Goal: Communication & Community: Answer question/provide support

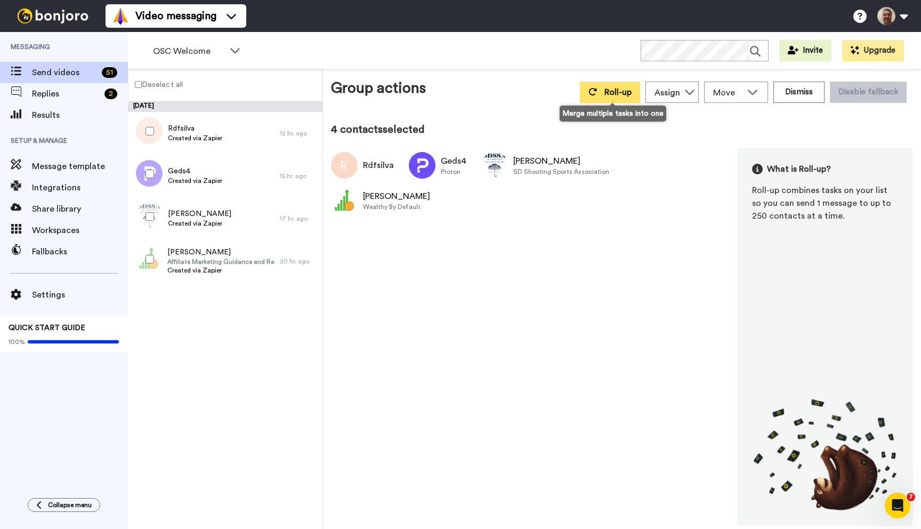
click at [624, 93] on span "Roll-up" at bounding box center [617, 92] width 27 height 9
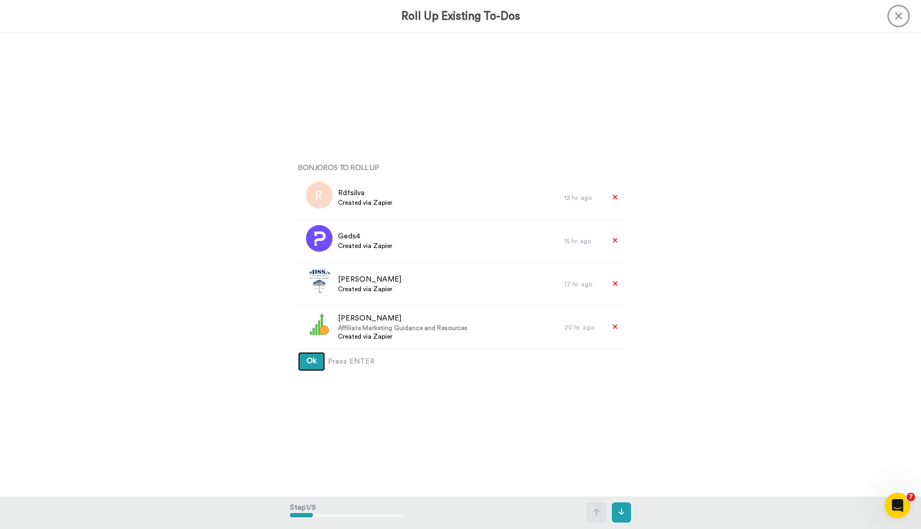
click at [298, 352] on button "Ok" at bounding box center [311, 361] width 27 height 19
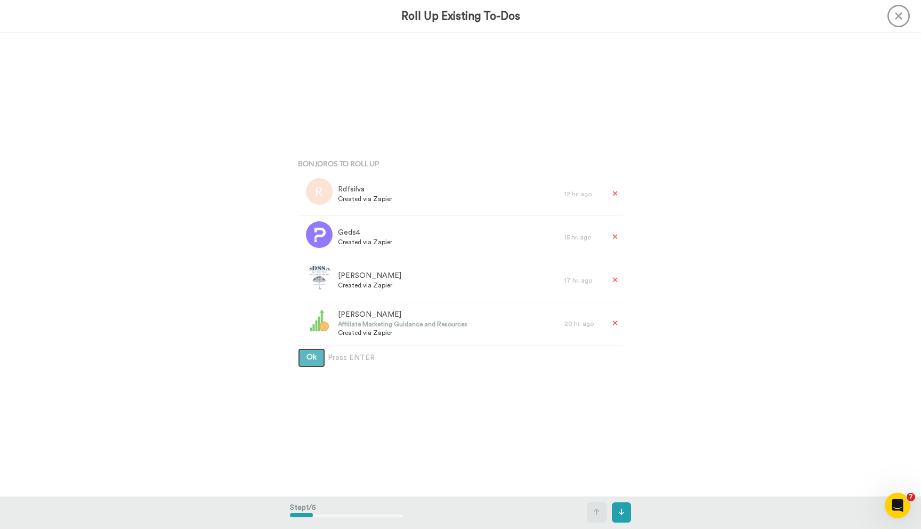
click at [298, 348] on button "Ok" at bounding box center [311, 357] width 27 height 19
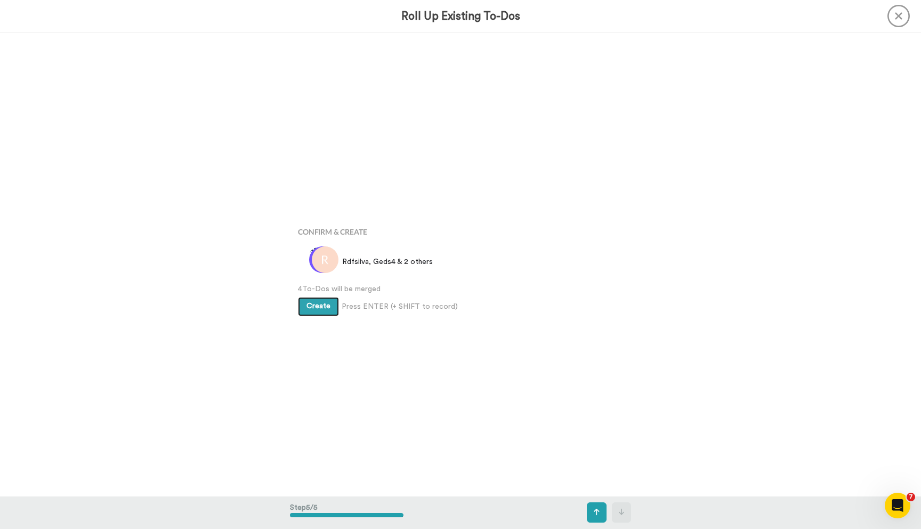
scroll to position [1853, 0]
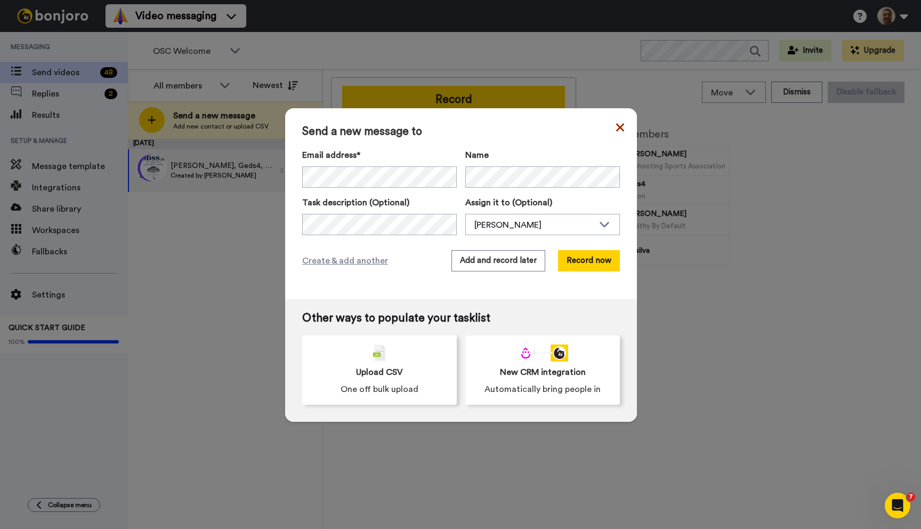
click at [619, 131] on icon at bounding box center [620, 127] width 8 height 13
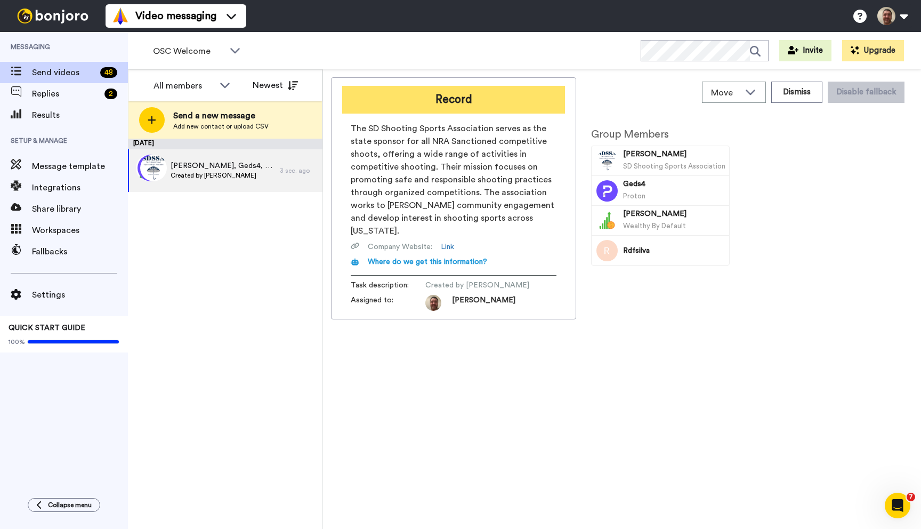
click at [471, 92] on button "Record" at bounding box center [453, 100] width 223 height 28
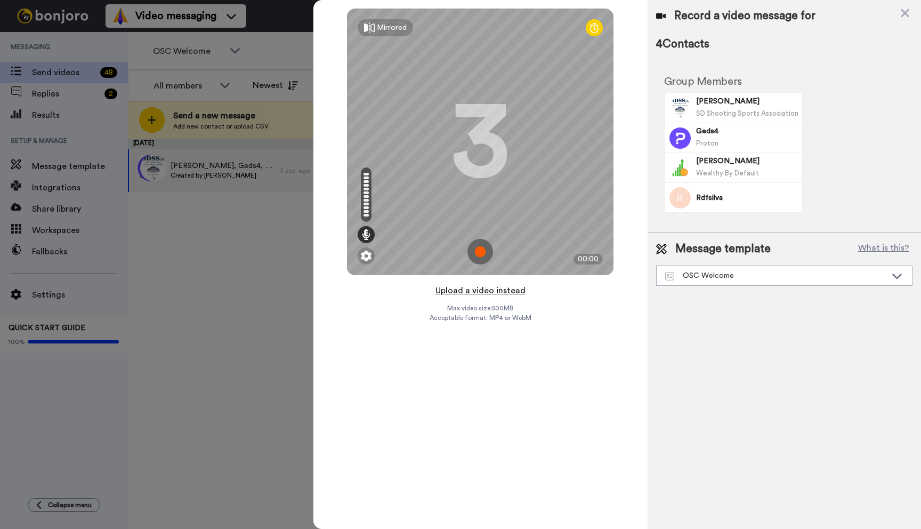
click at [485, 289] on button "Upload a video instead" at bounding box center [480, 291] width 96 height 14
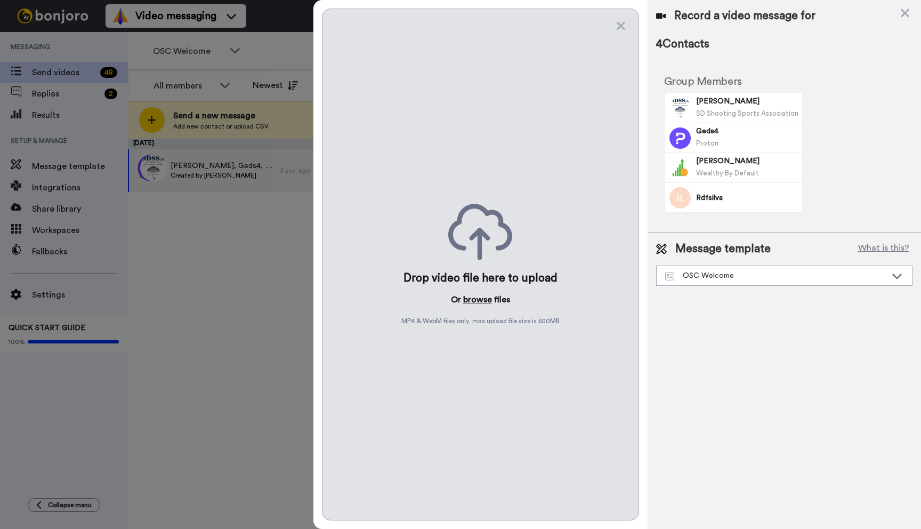
click at [477, 302] on button "browse" at bounding box center [477, 299] width 29 height 13
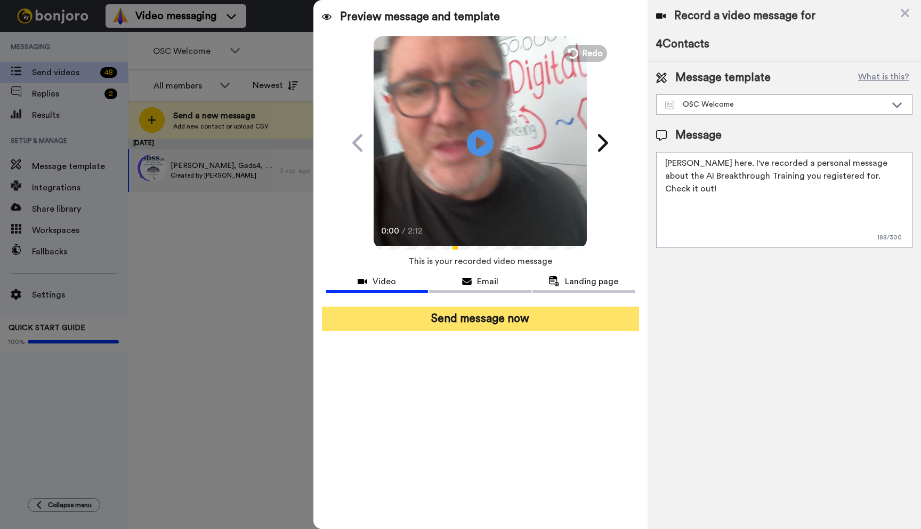
click at [506, 314] on button "Send message now" at bounding box center [480, 318] width 317 height 25
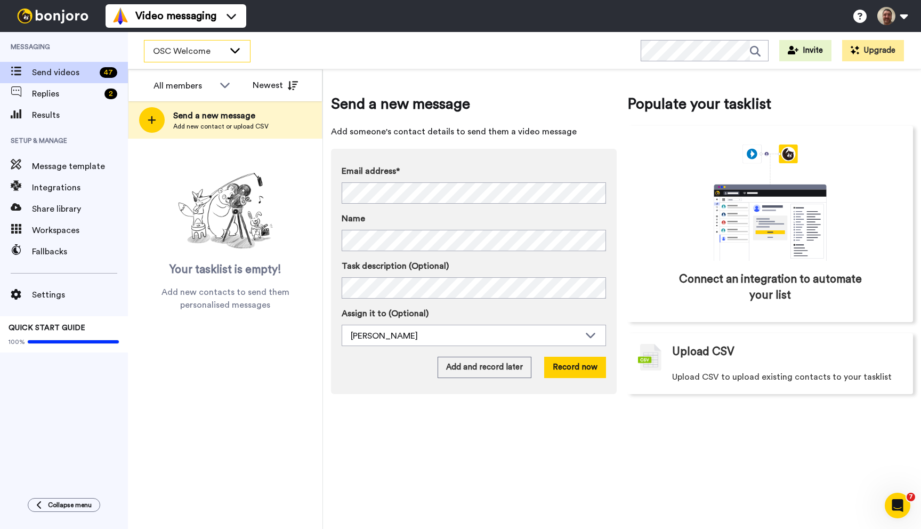
click at [217, 54] on span "OSC Welcome" at bounding box center [188, 51] width 71 height 13
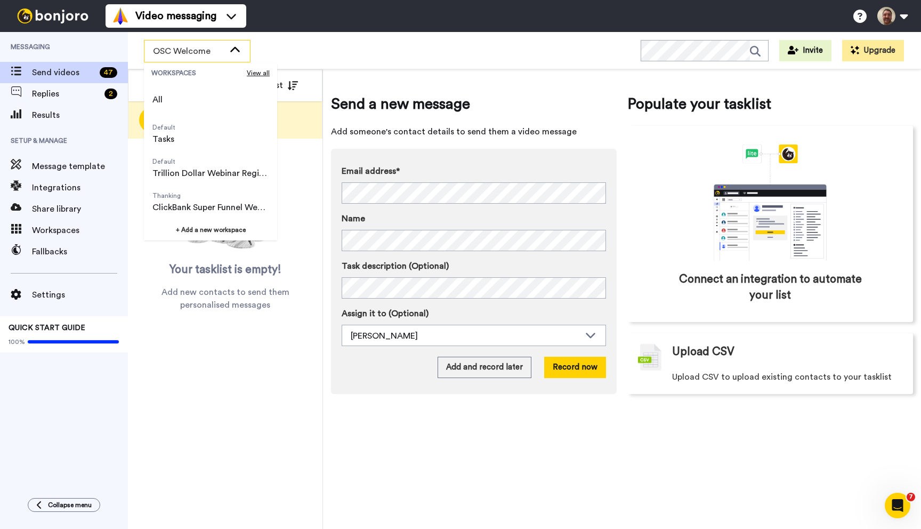
click at [217, 54] on span "OSC Welcome" at bounding box center [188, 51] width 71 height 13
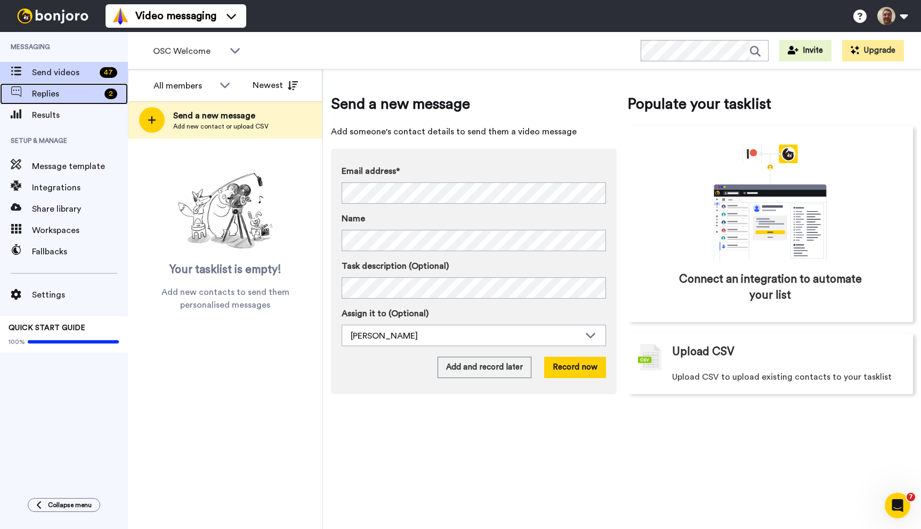
click at [71, 95] on span "Replies" at bounding box center [66, 93] width 68 height 13
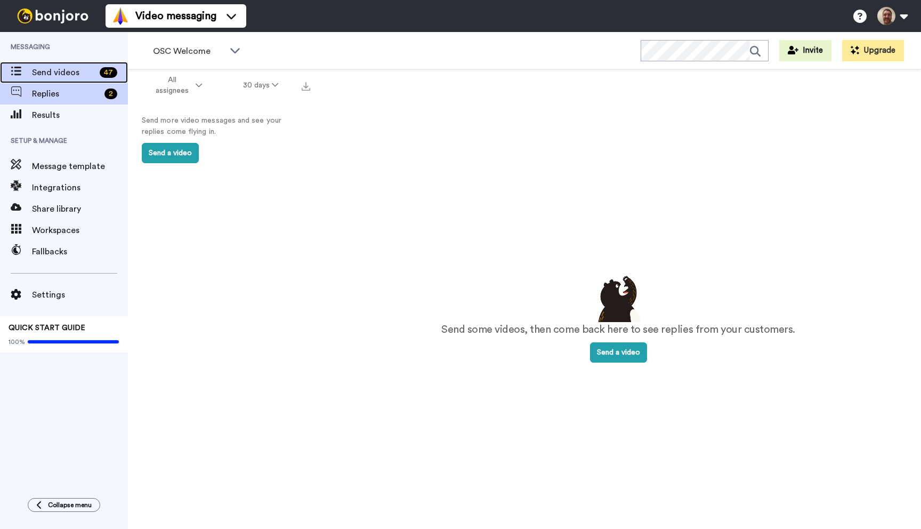
click at [71, 62] on div "Send videos 47" at bounding box center [64, 72] width 128 height 21
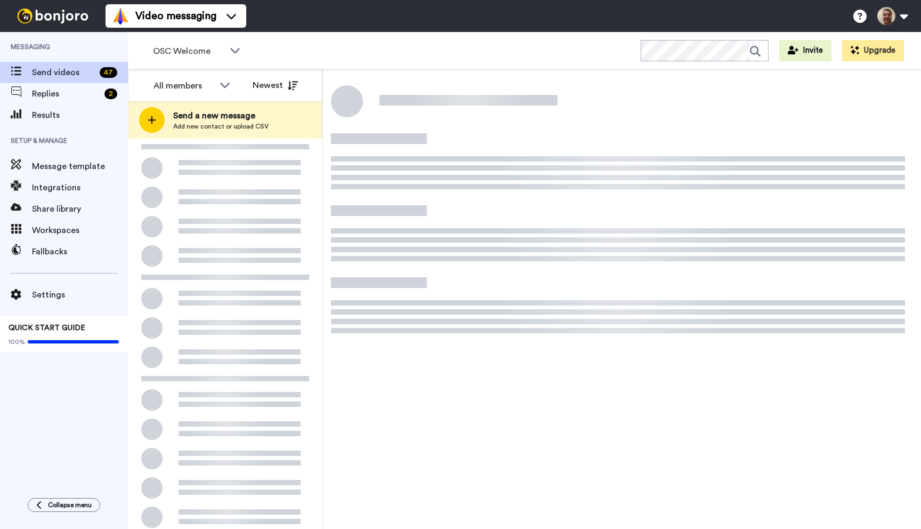
click at [211, 46] on span "OSC Welcome" at bounding box center [188, 51] width 71 height 13
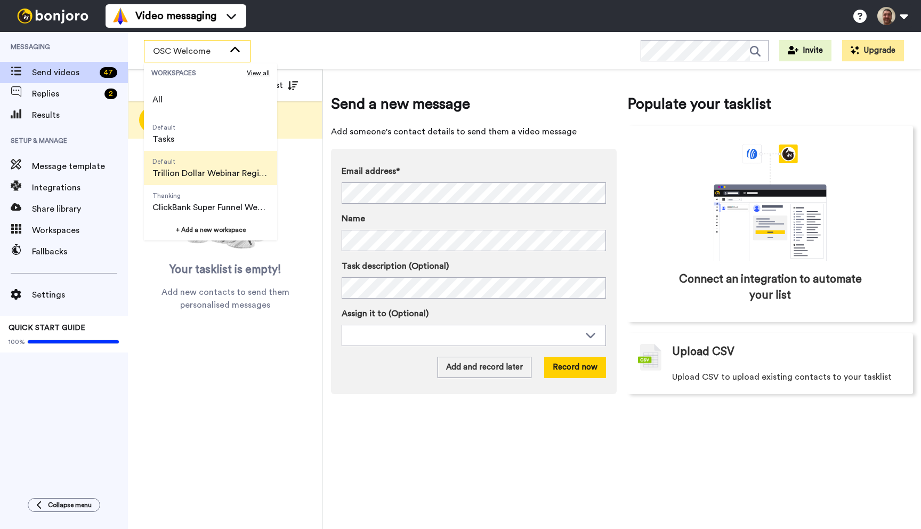
click at [204, 167] on span "Trillion Dollar Webinar Registrants" at bounding box center [210, 173] width 116 height 13
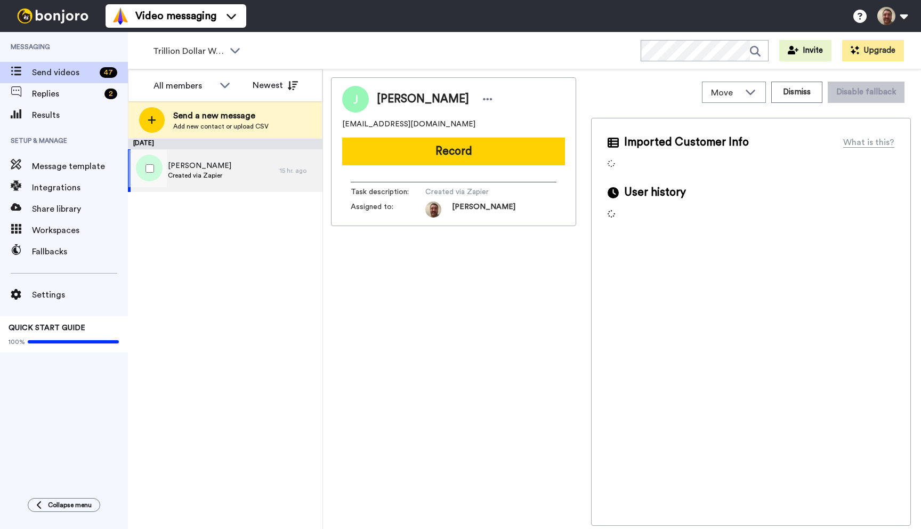
click at [204, 167] on span "[PERSON_NAME]" at bounding box center [199, 165] width 63 height 11
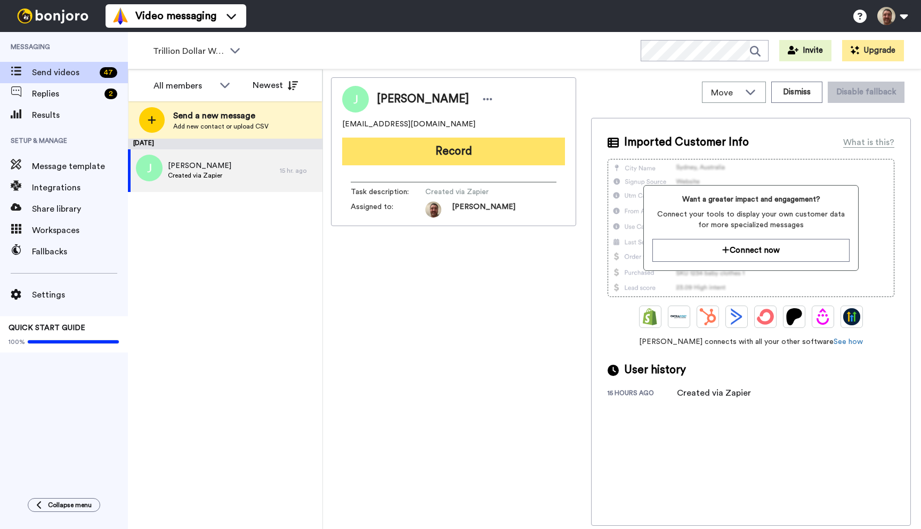
click at [426, 150] on button "Record" at bounding box center [453, 152] width 223 height 28
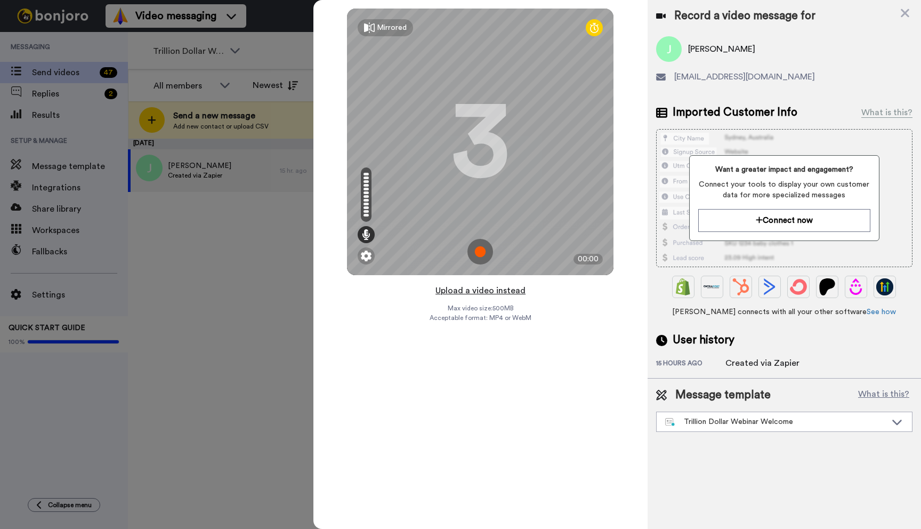
click at [490, 292] on button "Upload a video instead" at bounding box center [480, 291] width 96 height 14
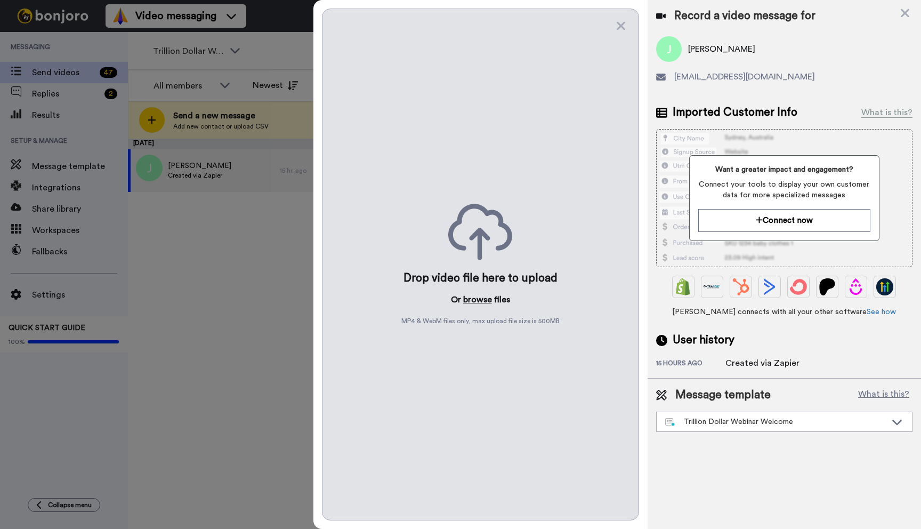
click at [483, 300] on button "browse" at bounding box center [477, 299] width 29 height 13
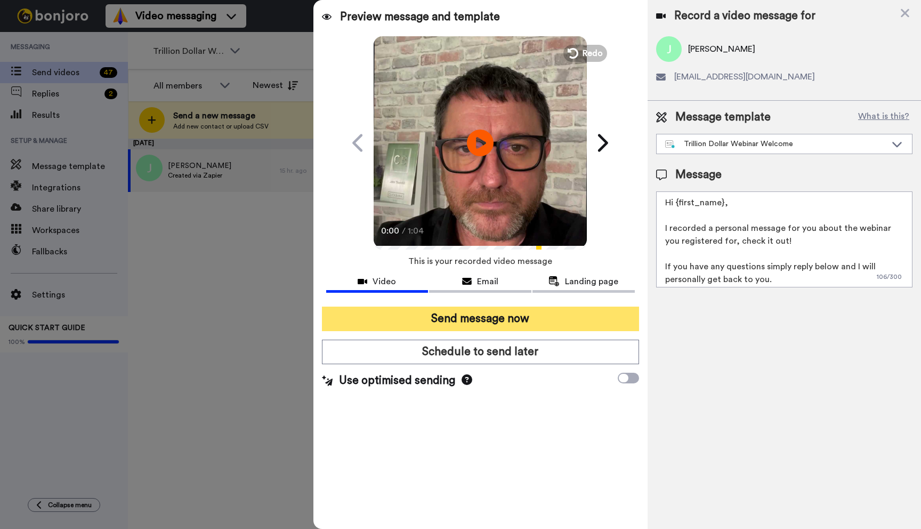
click at [470, 313] on button "Send message now" at bounding box center [480, 318] width 317 height 25
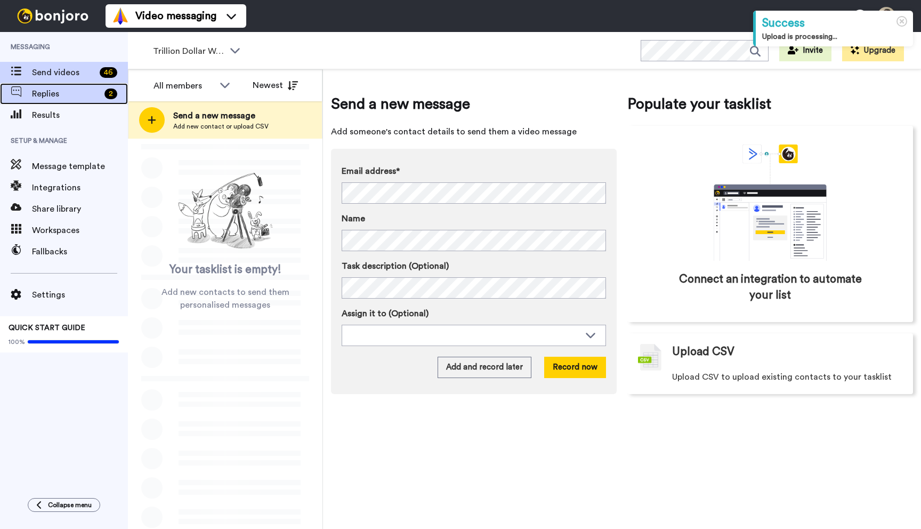
click at [86, 92] on span "Replies" at bounding box center [66, 93] width 68 height 13
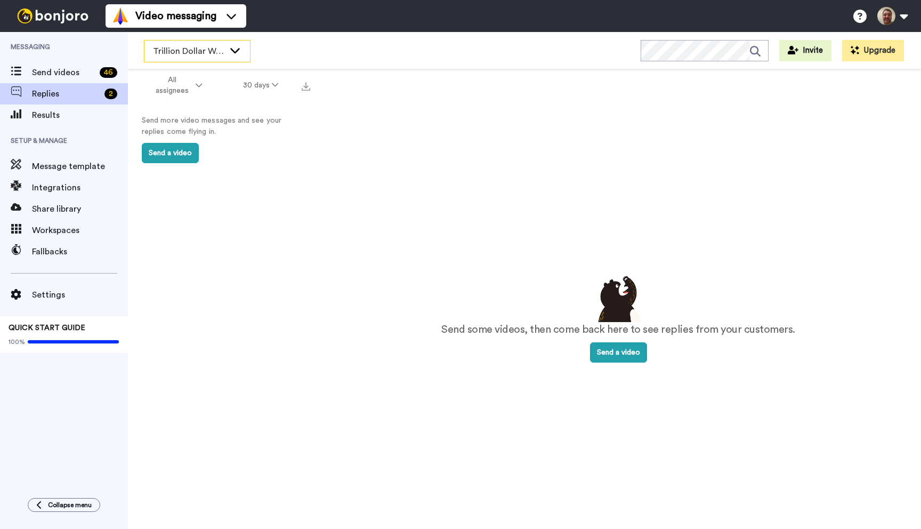
click at [233, 54] on icon at bounding box center [235, 50] width 13 height 11
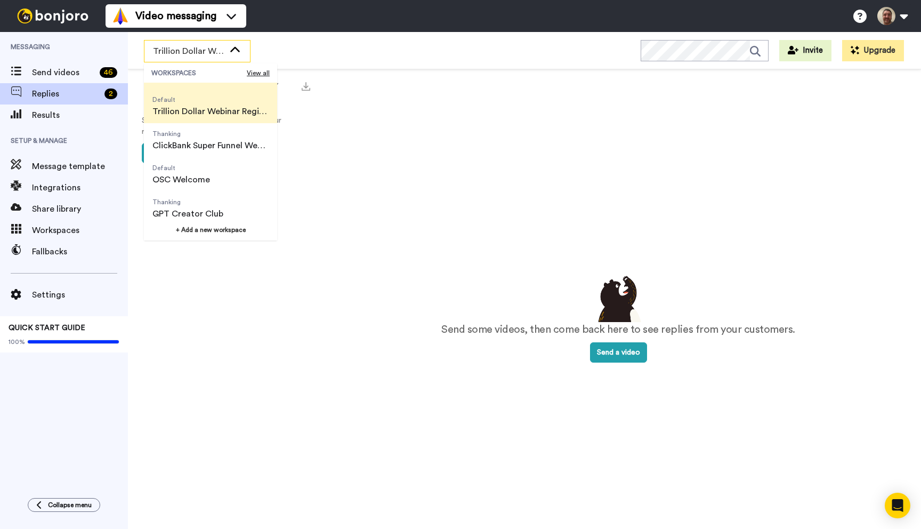
scroll to position [68, 0]
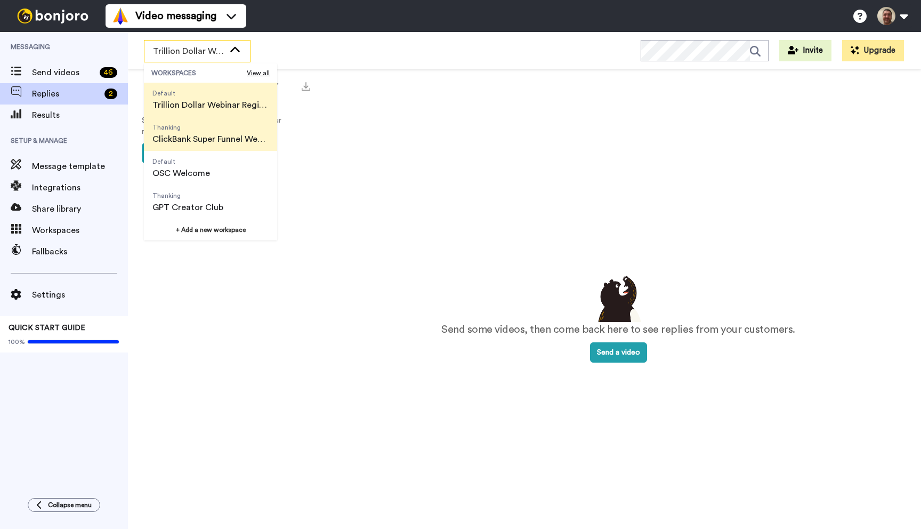
click at [209, 146] on span "Thanking ClickBank Super Funnel Webinar Registrants" at bounding box center [210, 134] width 133 height 34
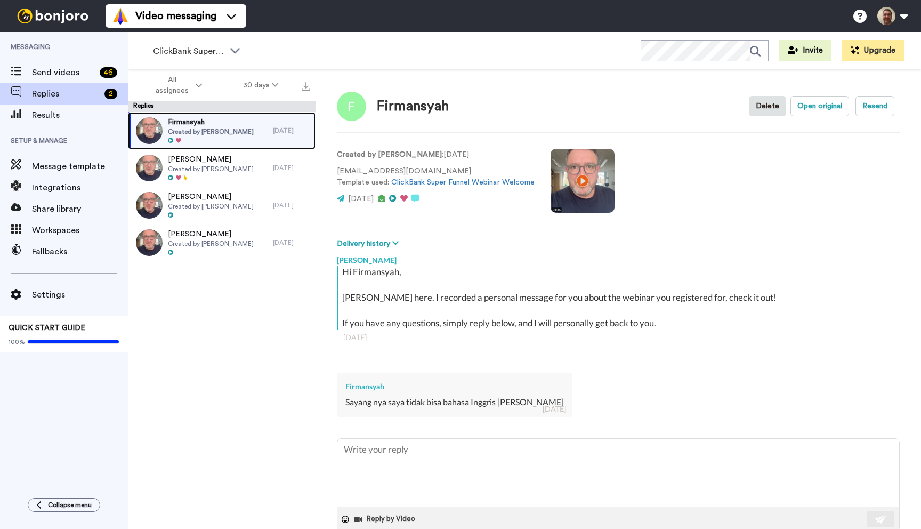
click at [209, 140] on div at bounding box center [211, 140] width 86 height 7
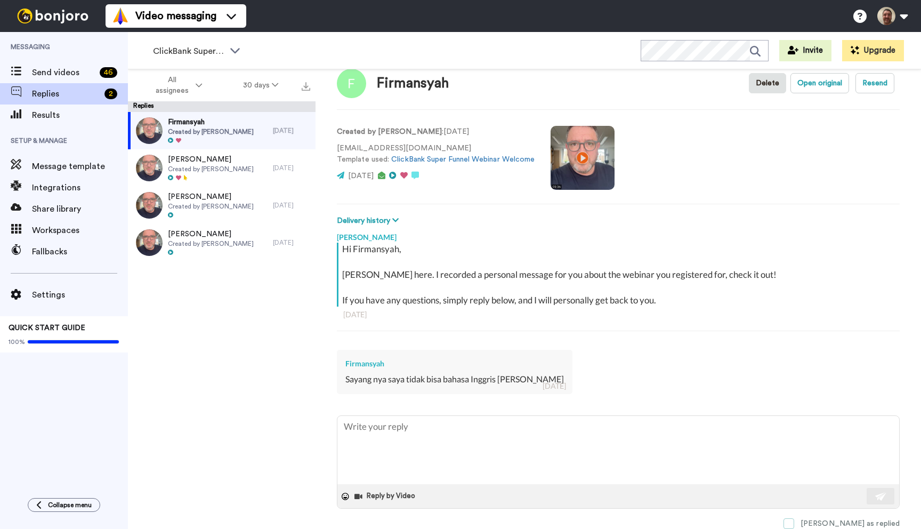
click at [794, 520] on span at bounding box center [789, 523] width 11 height 11
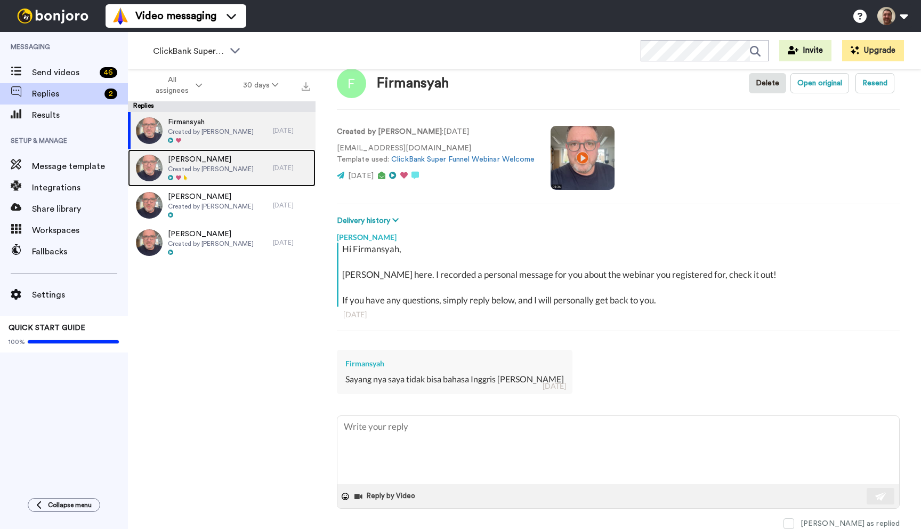
click at [242, 163] on span "Stephen" at bounding box center [211, 159] width 86 height 11
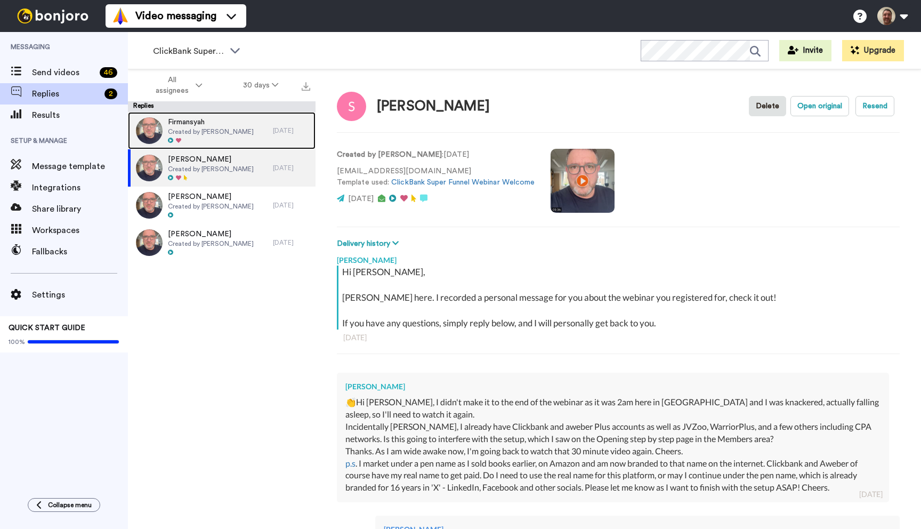
click at [224, 126] on span "Firmansyah" at bounding box center [211, 122] width 86 height 11
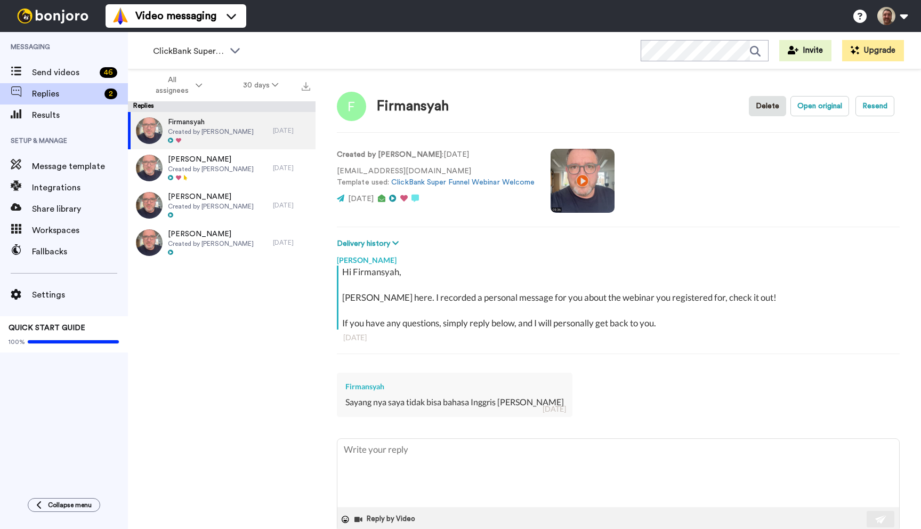
click at [236, 319] on div "Firmansyah Created by John Thornhill 4 days ago Stephen Created by John Thornhi…" at bounding box center [222, 323] width 188 height 423
click at [193, 61] on div "ClickBank Super Funnel Webinar Registrants" at bounding box center [197, 51] width 106 height 21
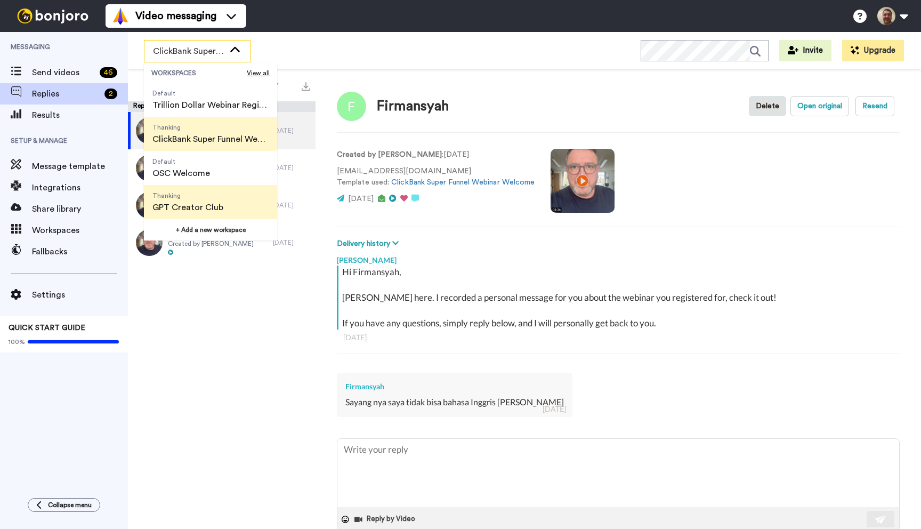
click at [200, 197] on span "Thanking" at bounding box center [187, 195] width 71 height 9
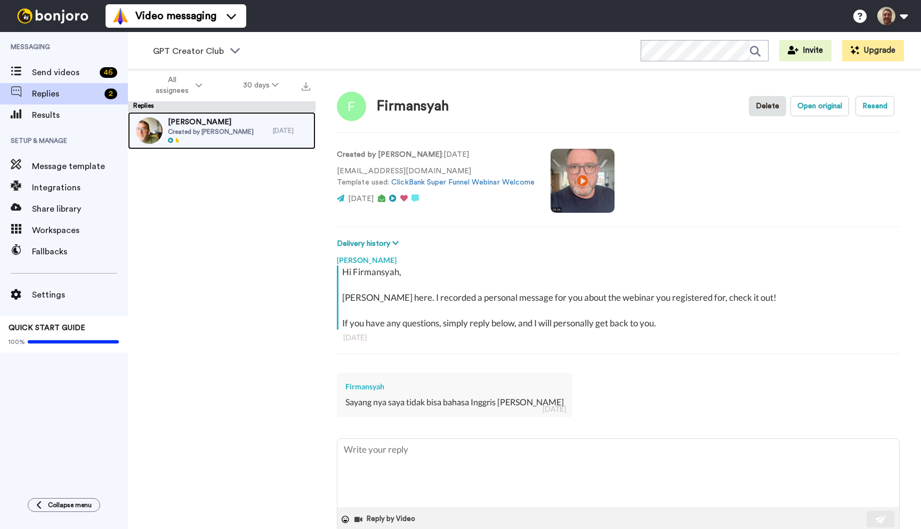
click at [208, 138] on div at bounding box center [211, 140] width 86 height 7
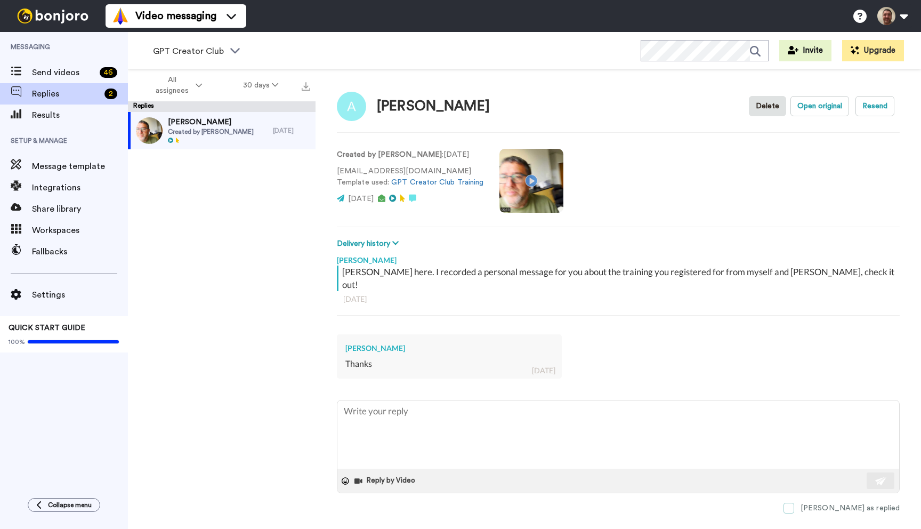
click at [794, 503] on span at bounding box center [789, 508] width 11 height 11
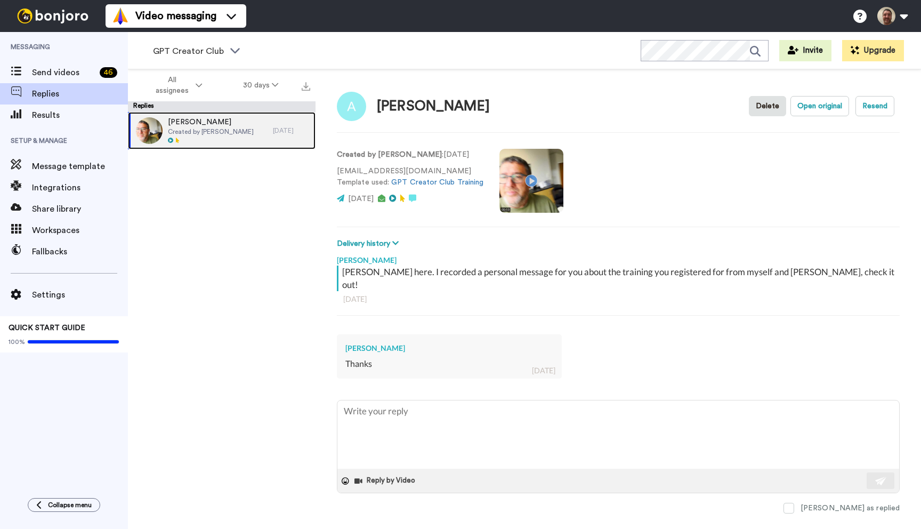
click at [221, 133] on span "Created by John Thornhill" at bounding box center [211, 131] width 86 height 9
type textarea "x"
click at [232, 238] on div "Aniket Kumar Created by John Thornhill 1 day ago" at bounding box center [222, 323] width 188 height 423
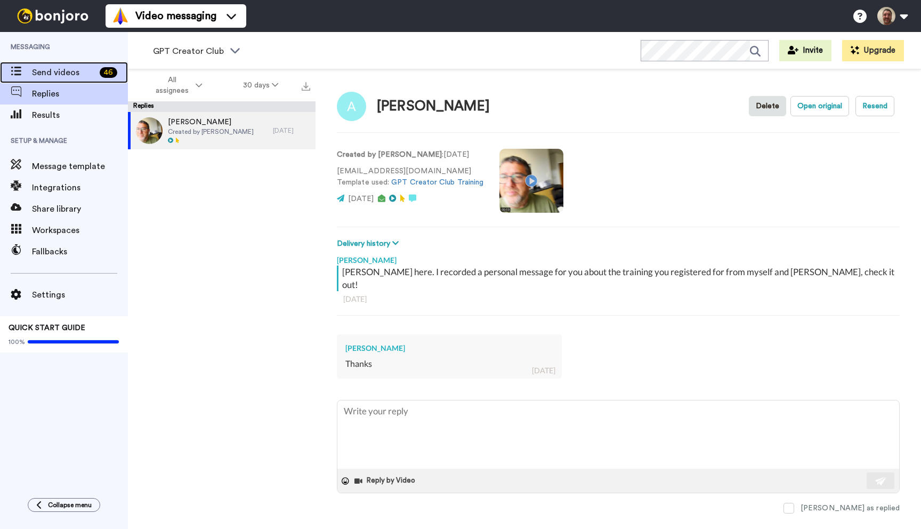
click at [63, 68] on span "Send videos" at bounding box center [63, 72] width 63 height 13
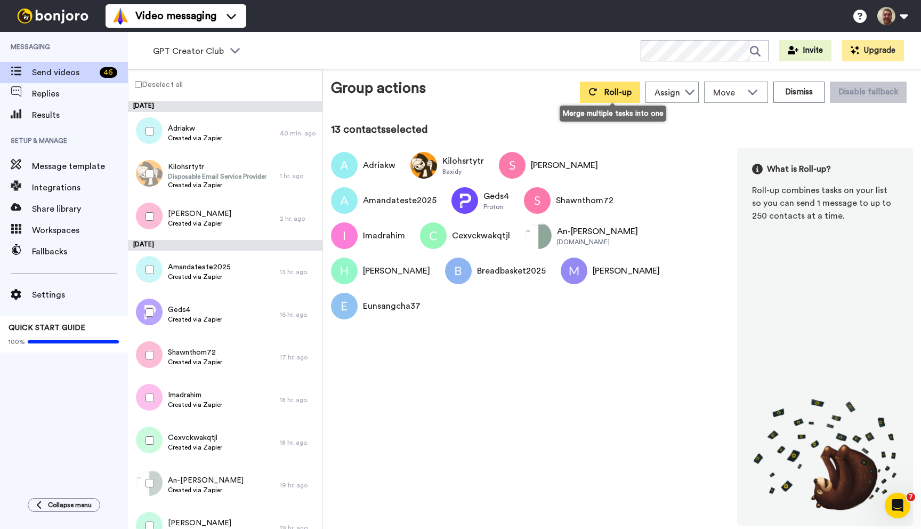
click at [598, 96] on button "Roll-up" at bounding box center [610, 92] width 60 height 21
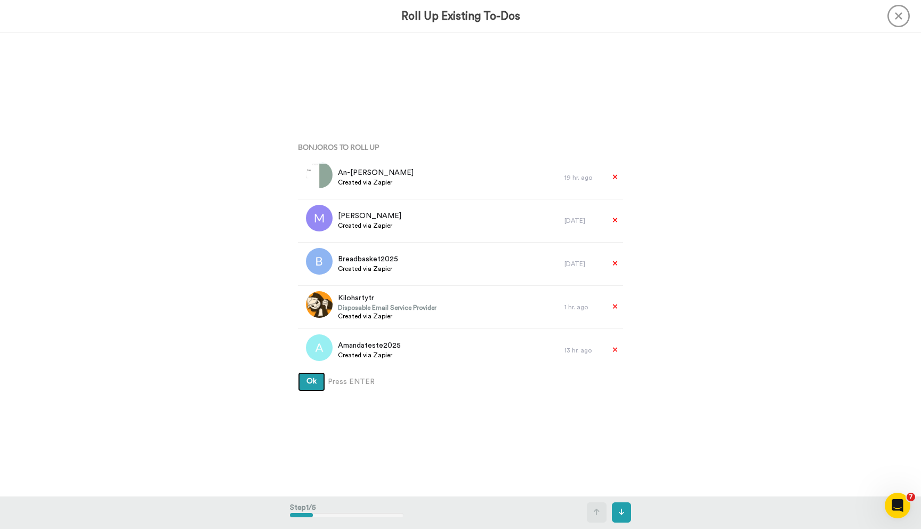
click at [313, 376] on button "Ok" at bounding box center [311, 381] width 27 height 19
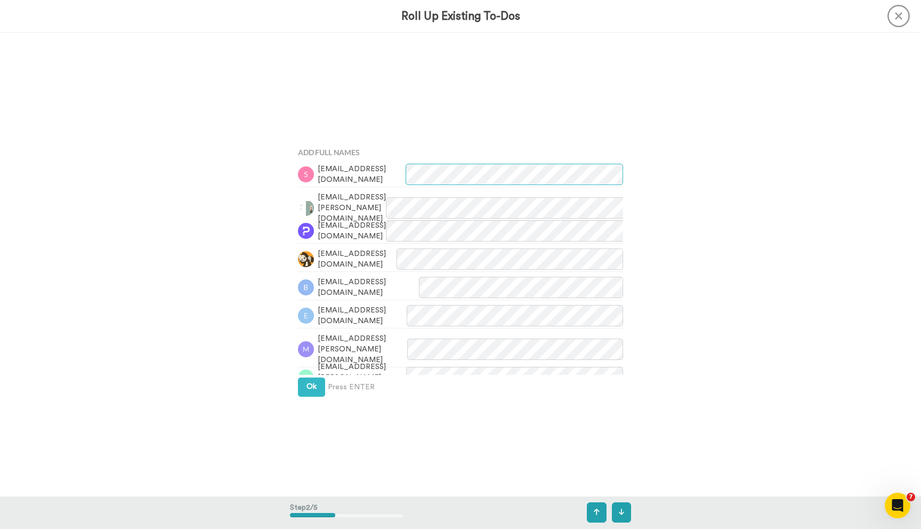
scroll to position [464, 0]
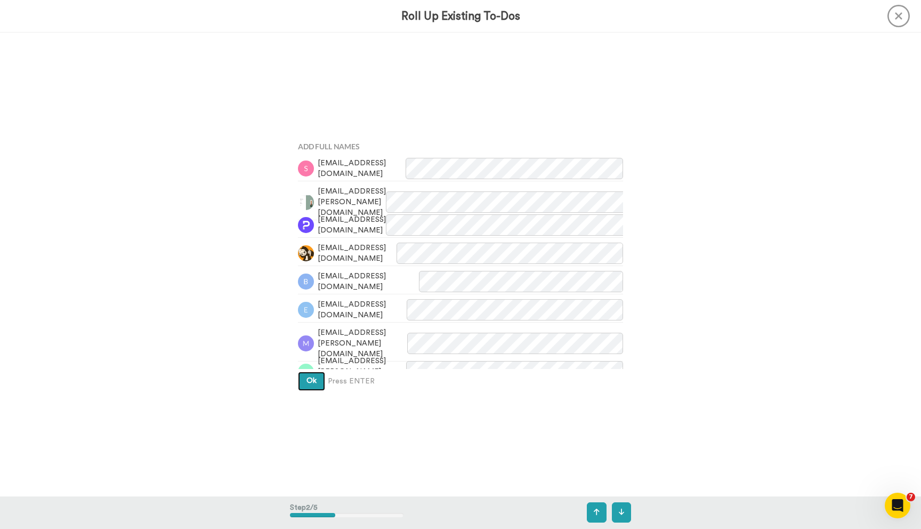
click at [313, 380] on span "Ok" at bounding box center [311, 380] width 10 height 7
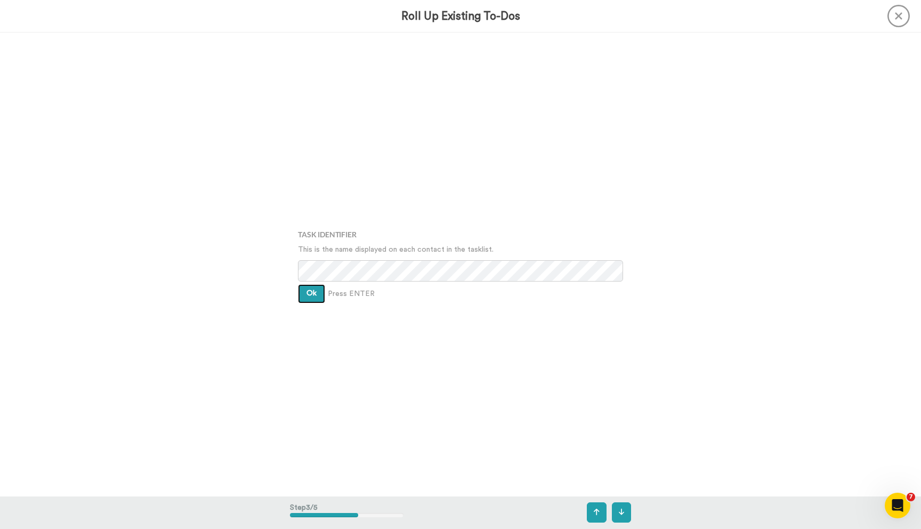
click at [308, 297] on span "Ok" at bounding box center [311, 292] width 10 height 7
click at [309, 287] on span "Ok" at bounding box center [311, 284] width 10 height 7
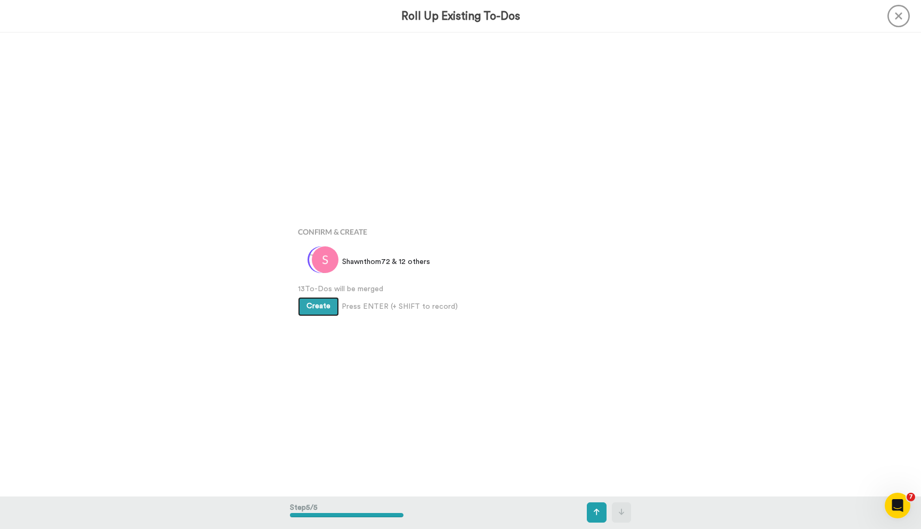
scroll to position [1853, 0]
click at [317, 297] on span "Create" at bounding box center [318, 300] width 24 height 7
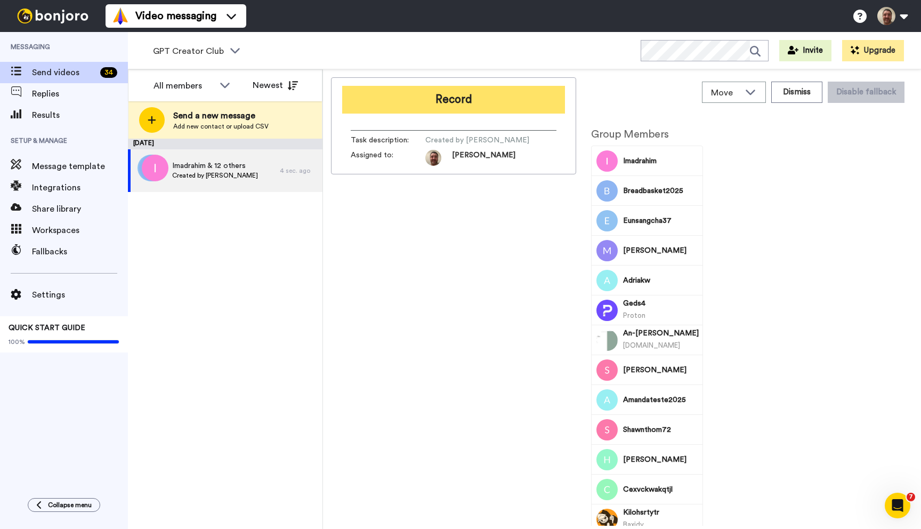
click at [438, 101] on button "Record" at bounding box center [453, 100] width 223 height 28
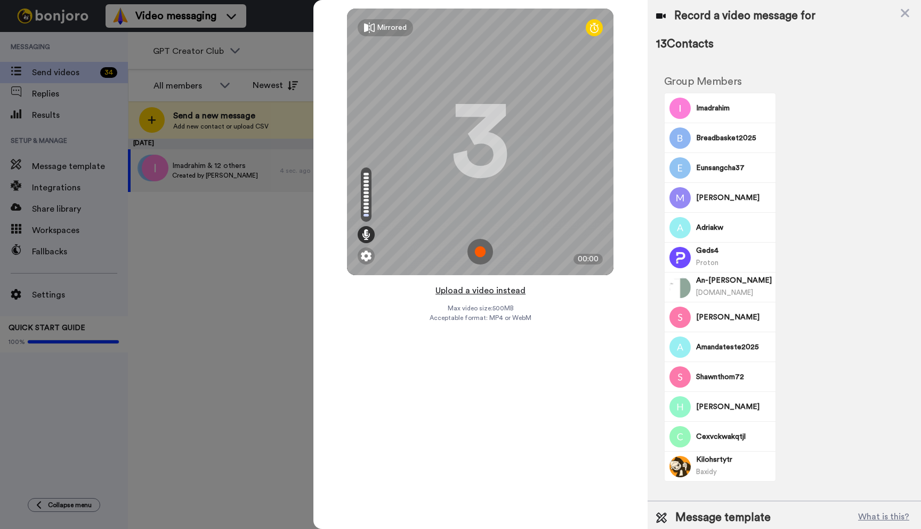
click at [487, 293] on button "Upload a video instead" at bounding box center [480, 291] width 96 height 14
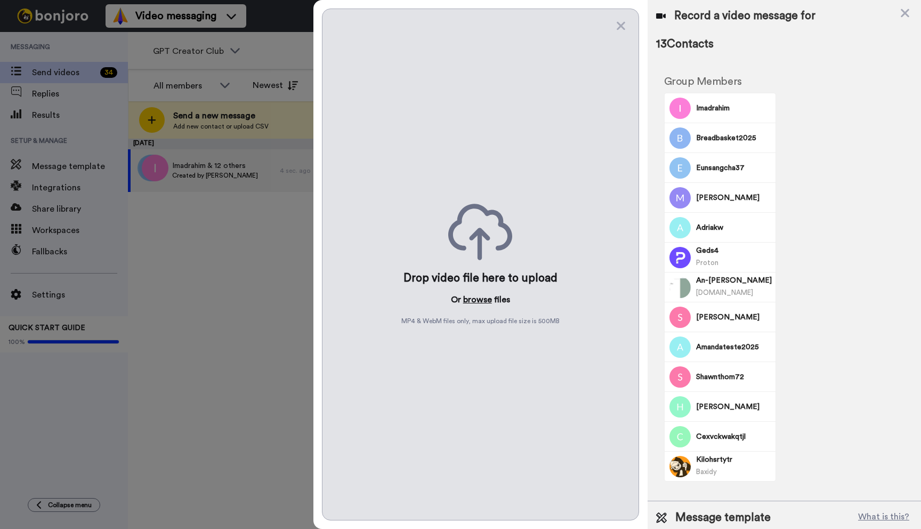
click at [480, 300] on button "browse" at bounding box center [477, 299] width 29 height 13
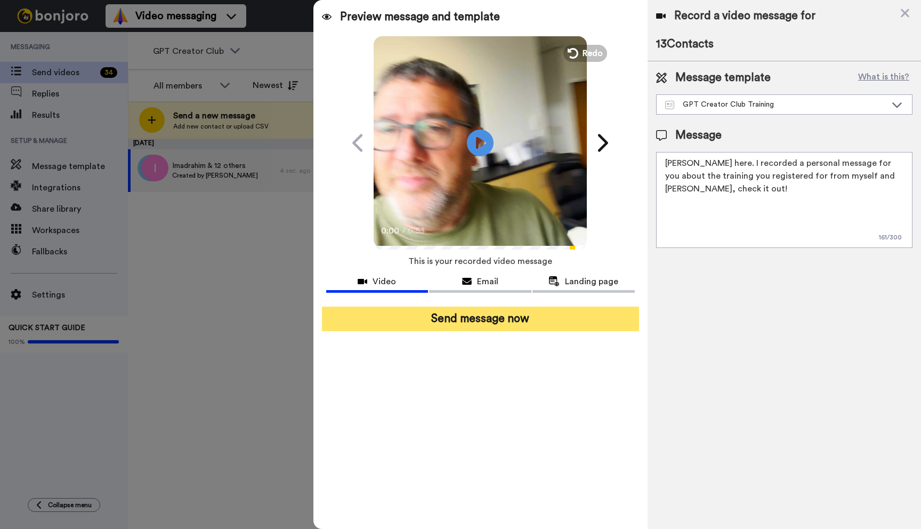
click at [511, 318] on button "Send message now" at bounding box center [480, 318] width 317 height 25
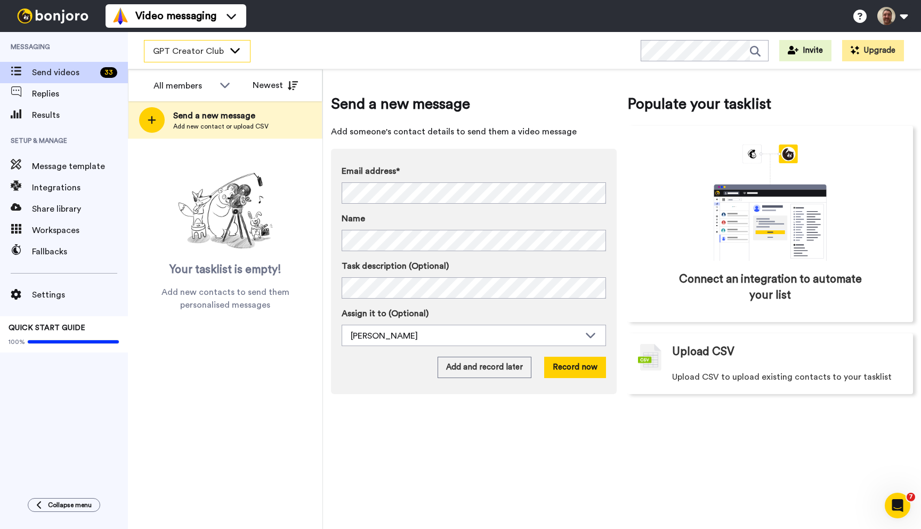
click at [226, 50] on div "GPT Creator Club" at bounding box center [197, 51] width 106 height 21
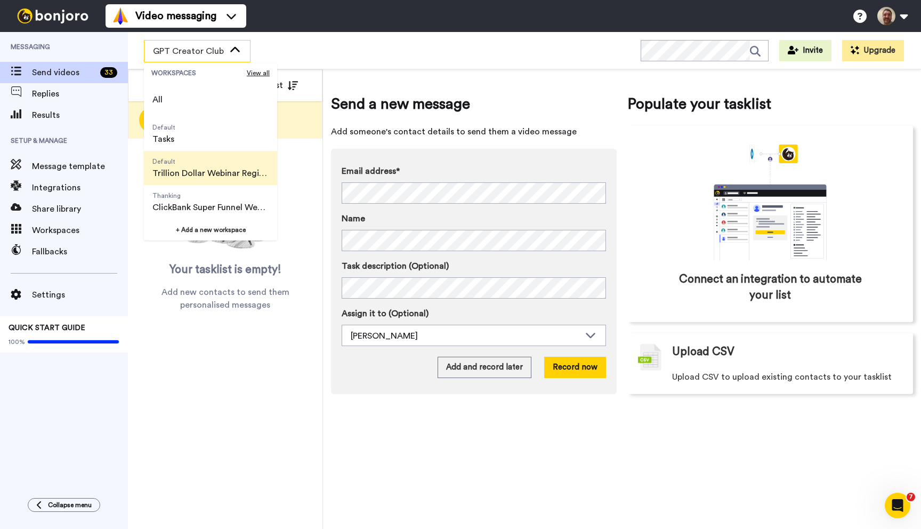
scroll to position [68, 0]
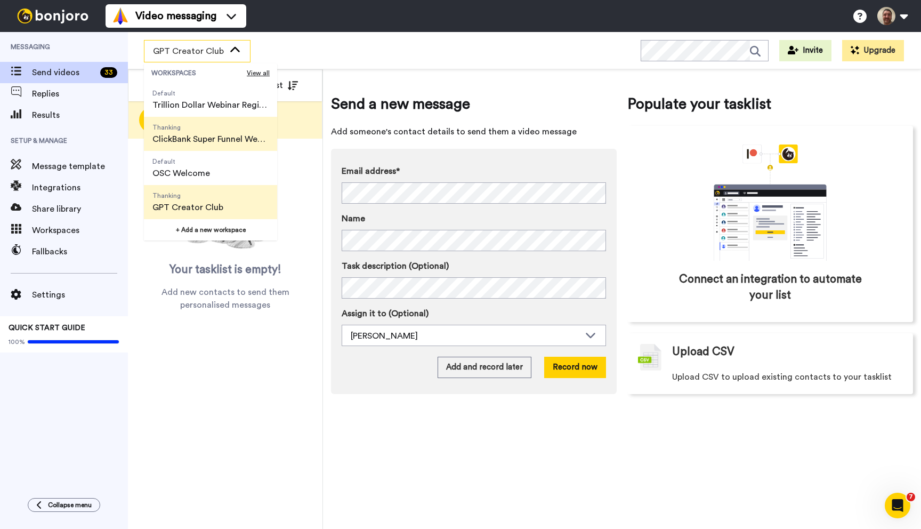
click at [185, 133] on span "ClickBank Super Funnel Webinar Registrants" at bounding box center [210, 139] width 116 height 13
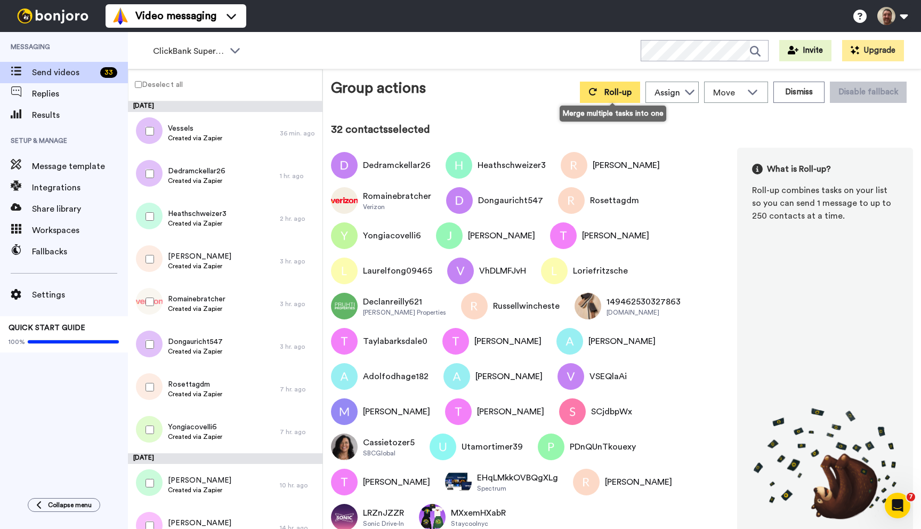
click at [612, 90] on span "Roll-up" at bounding box center [617, 92] width 27 height 9
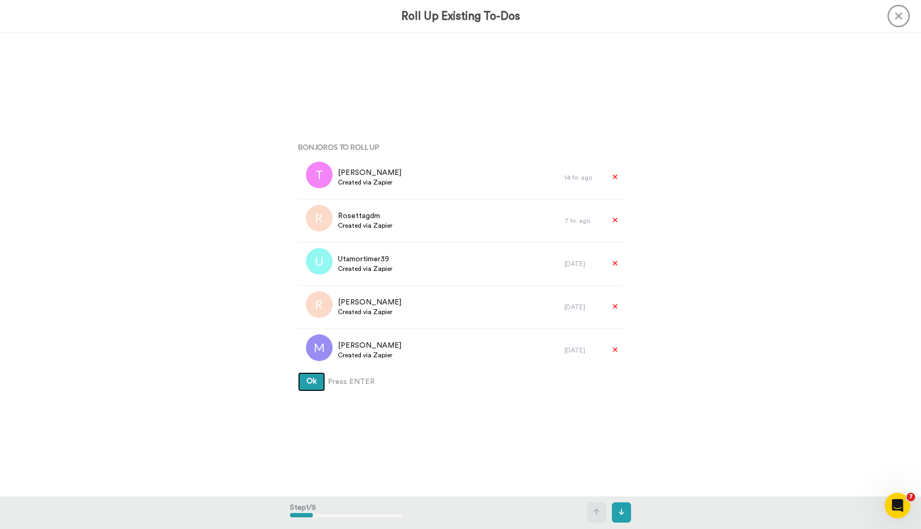
click at [298, 372] on button "Ok" at bounding box center [311, 381] width 27 height 19
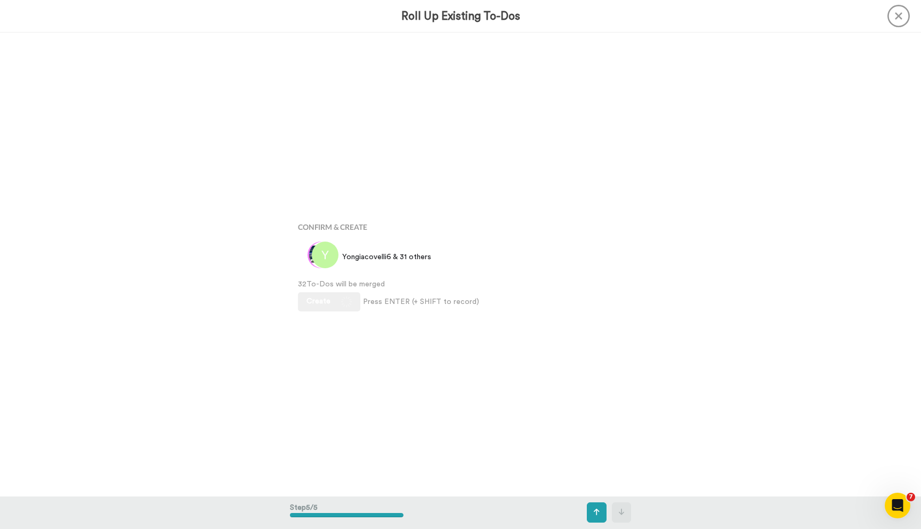
scroll to position [1853, 0]
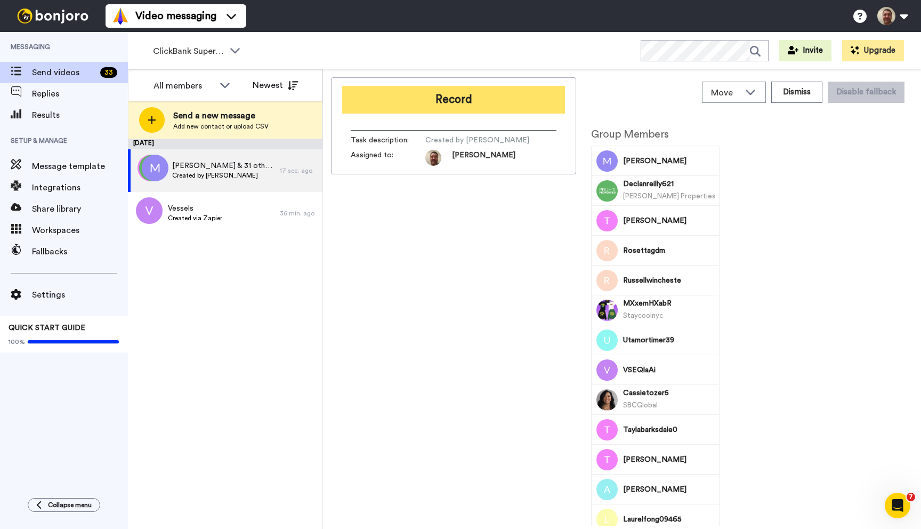
click at [450, 90] on button "Record" at bounding box center [453, 100] width 223 height 28
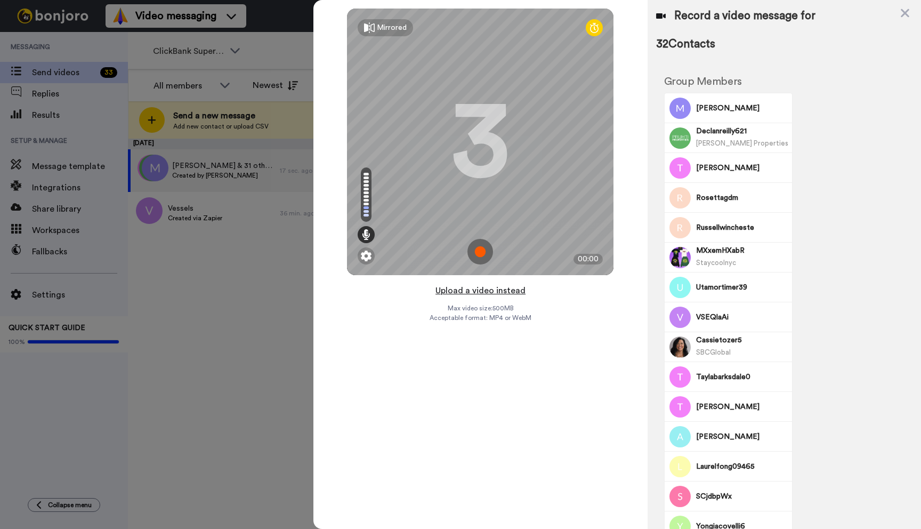
click at [478, 290] on button "Upload a video instead" at bounding box center [480, 291] width 96 height 14
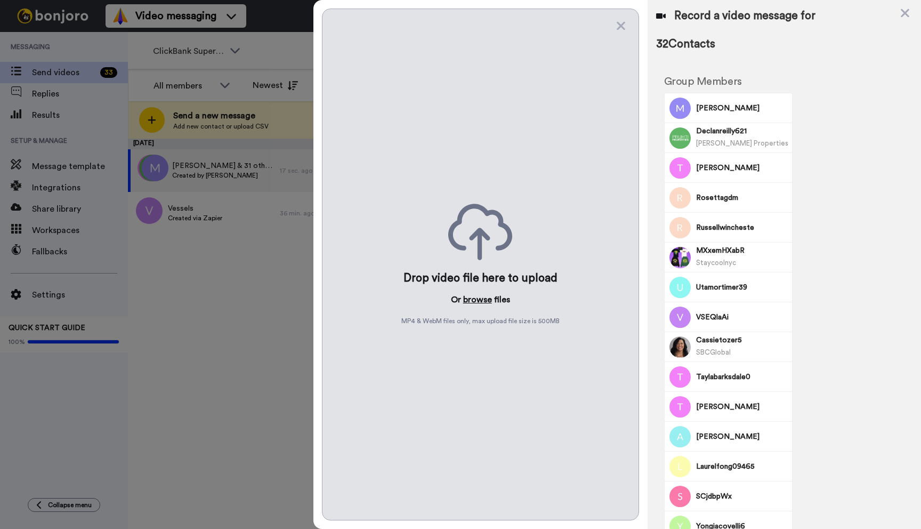
click at [477, 302] on button "browse" at bounding box center [477, 299] width 29 height 13
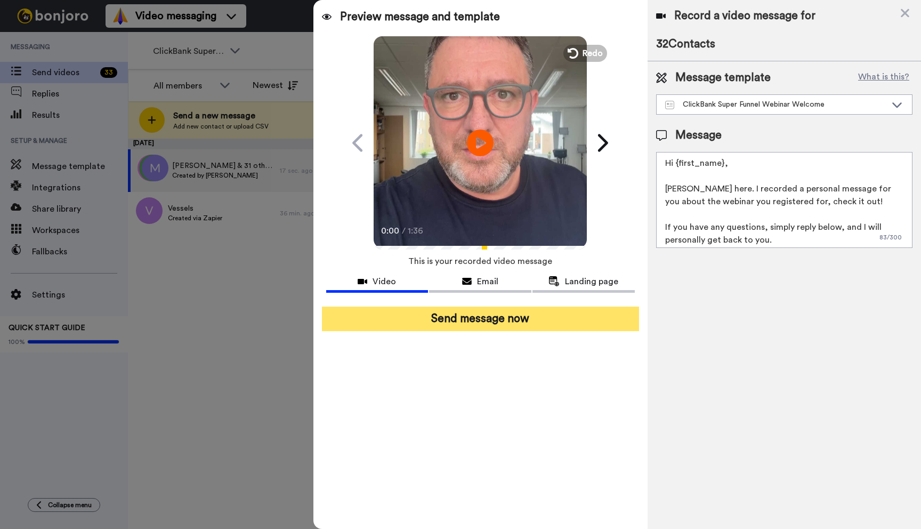
click at [471, 314] on button "Send message now" at bounding box center [480, 318] width 317 height 25
